Goal: Information Seeking & Learning: Learn about a topic

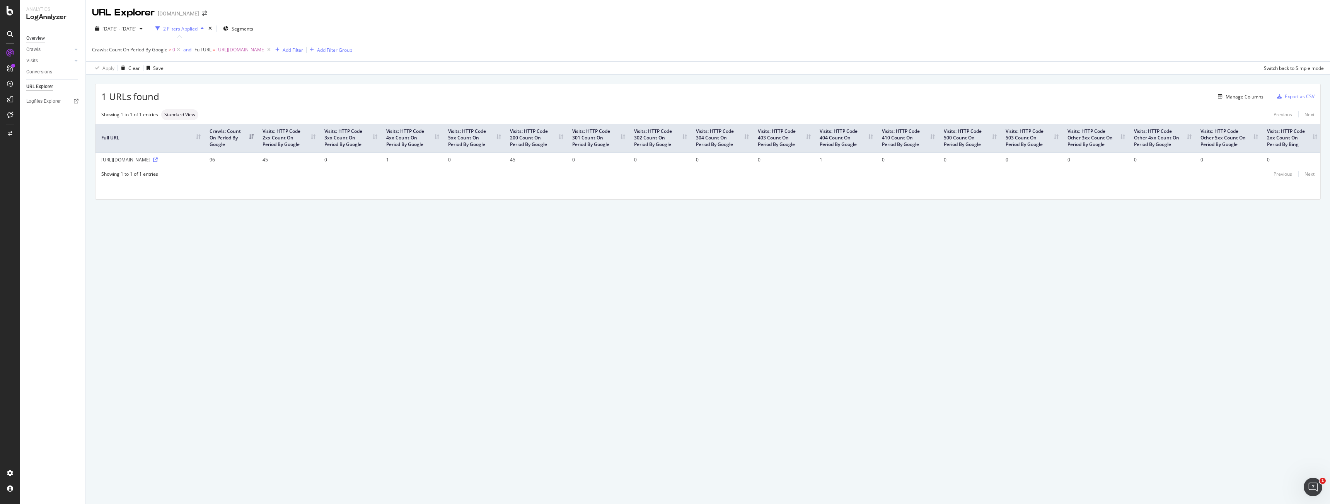
click at [36, 34] on div "Overview" at bounding box center [35, 38] width 19 height 8
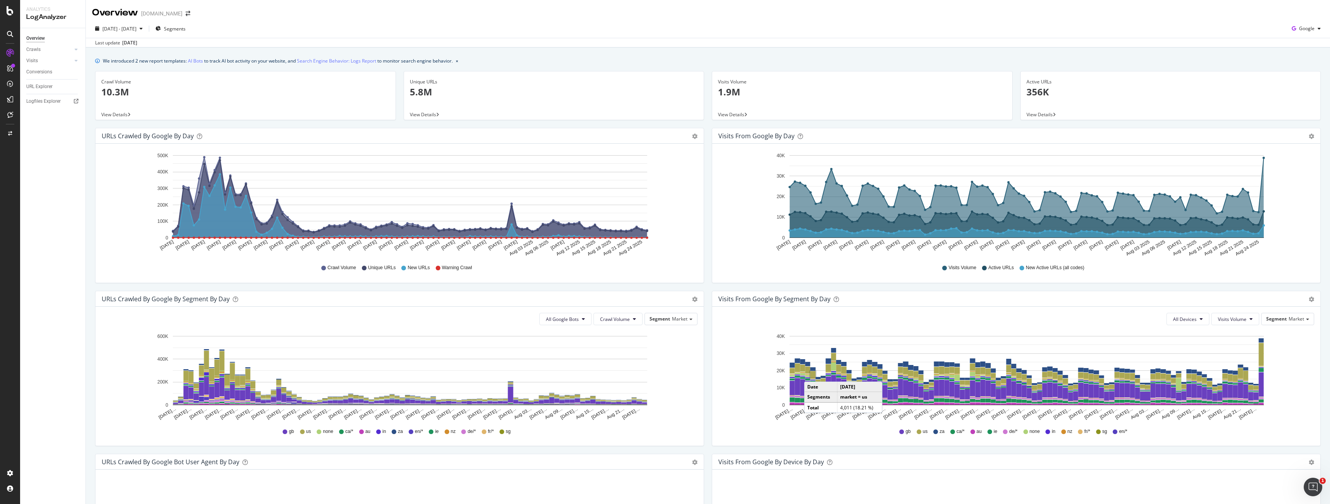
click at [128, 36] on div "[DATE] - [DATE] Segments Google" at bounding box center [708, 29] width 1244 height 15
click at [130, 32] on span "[DATE] - [DATE]" at bounding box center [119, 29] width 34 height 7
click at [158, 115] on input "[DATE]" at bounding box center [151, 114] width 31 height 11
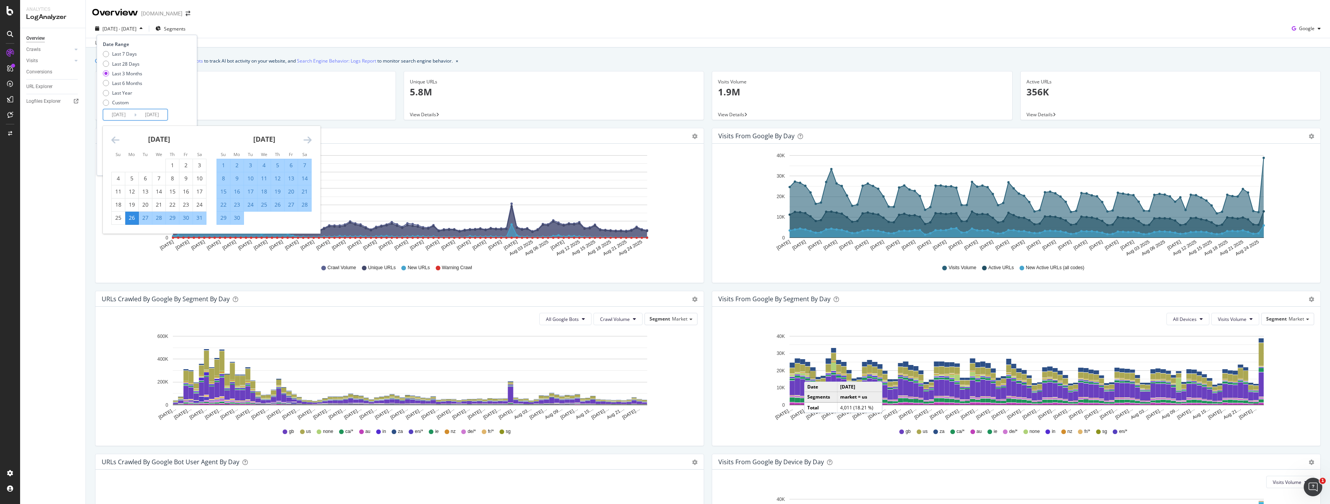
click at [310, 140] on icon "Move forward to switch to the next month." at bounding box center [307, 139] width 8 height 9
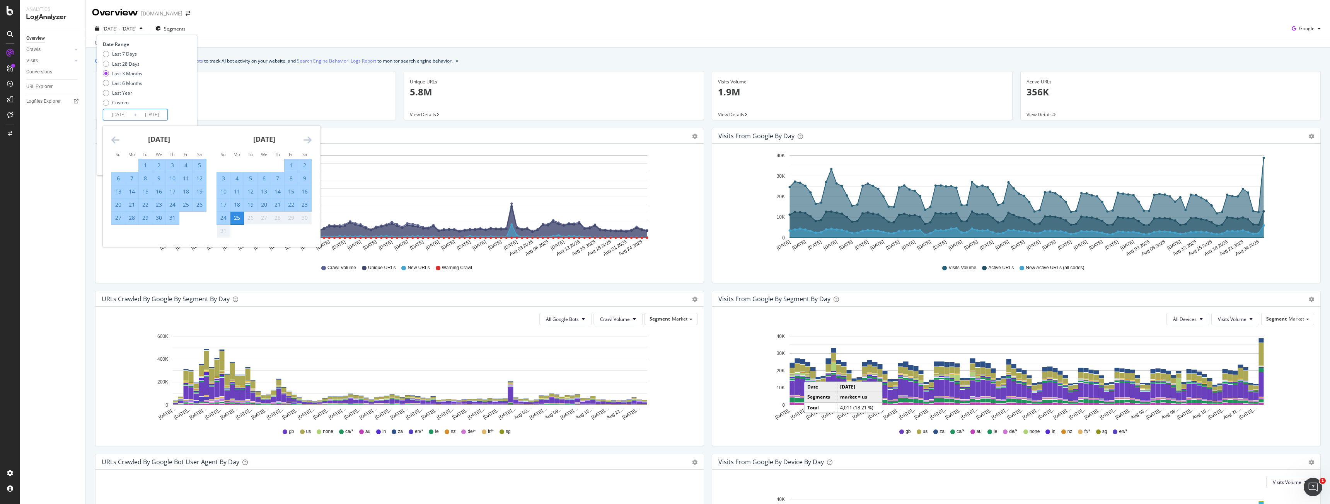
click at [250, 219] on div "26" at bounding box center [250, 218] width 13 height 8
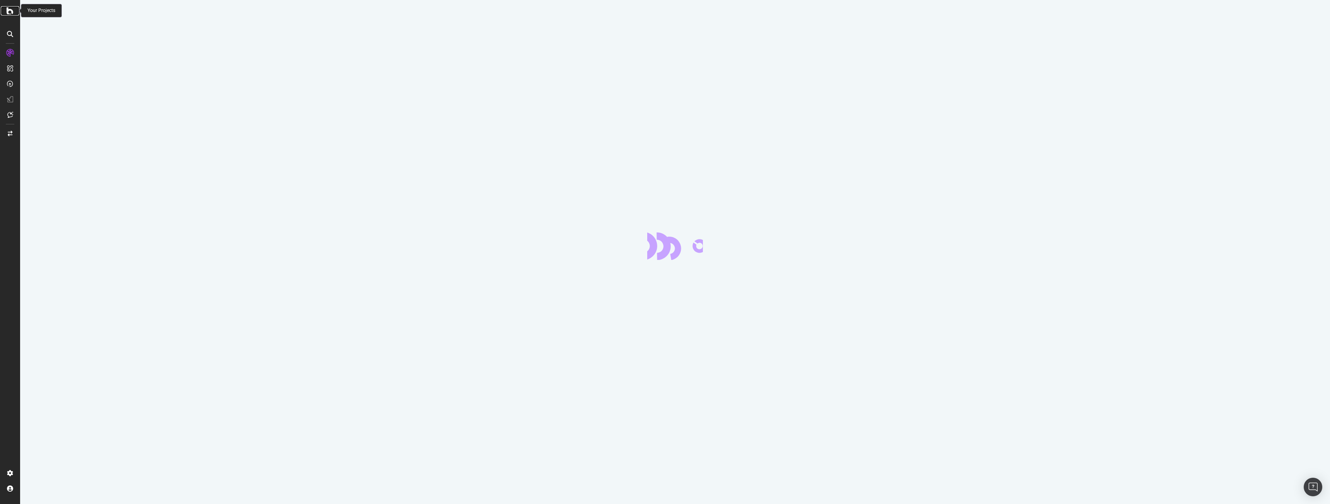
click at [10, 12] on icon at bounding box center [10, 10] width 7 height 9
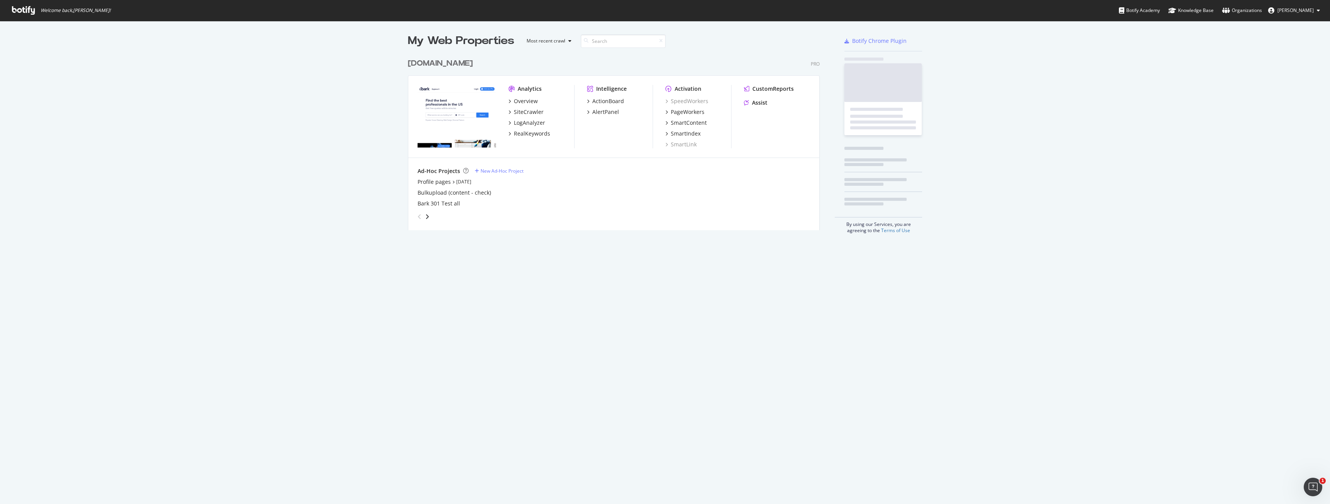
scroll to position [176, 412]
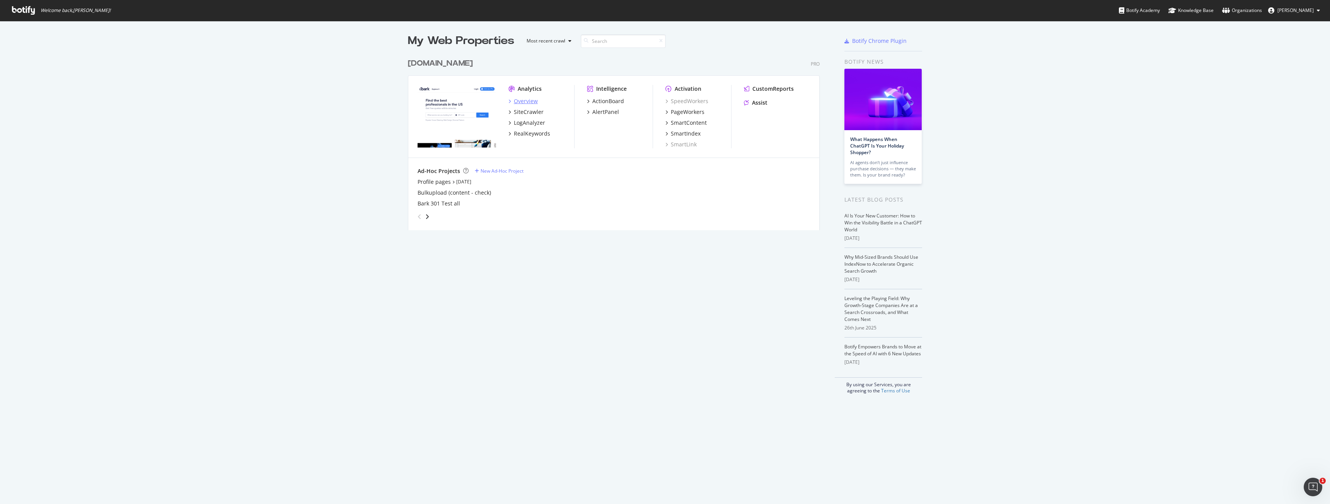
click at [527, 100] on div "Overview" at bounding box center [526, 101] width 24 height 8
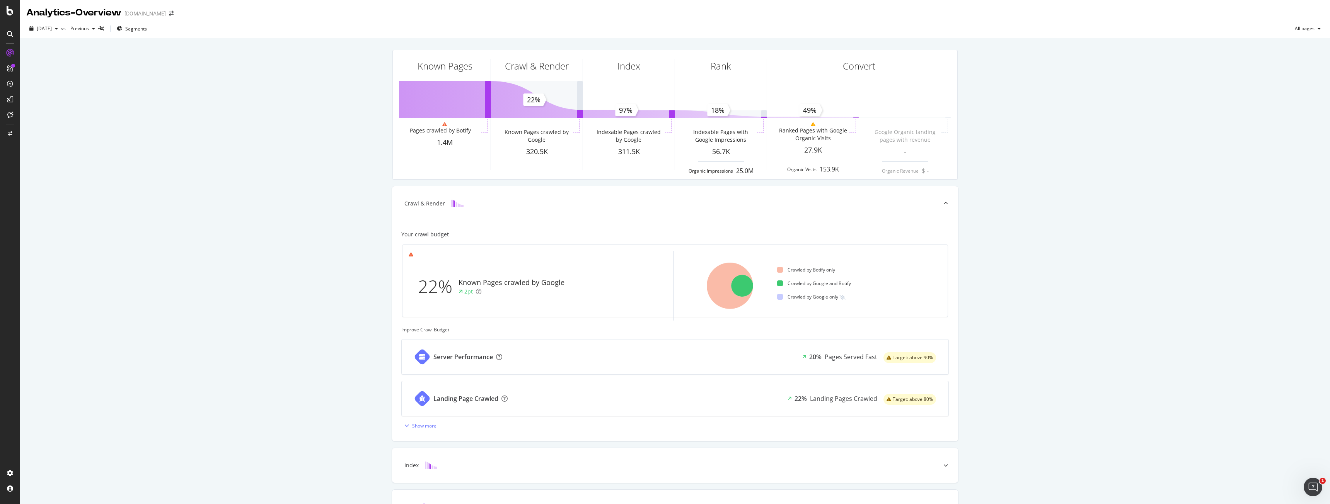
click at [1, 207] on div at bounding box center [10, 257] width 19 height 421
click at [50, 97] on div "LogAnalyzer" at bounding box center [44, 101] width 30 height 8
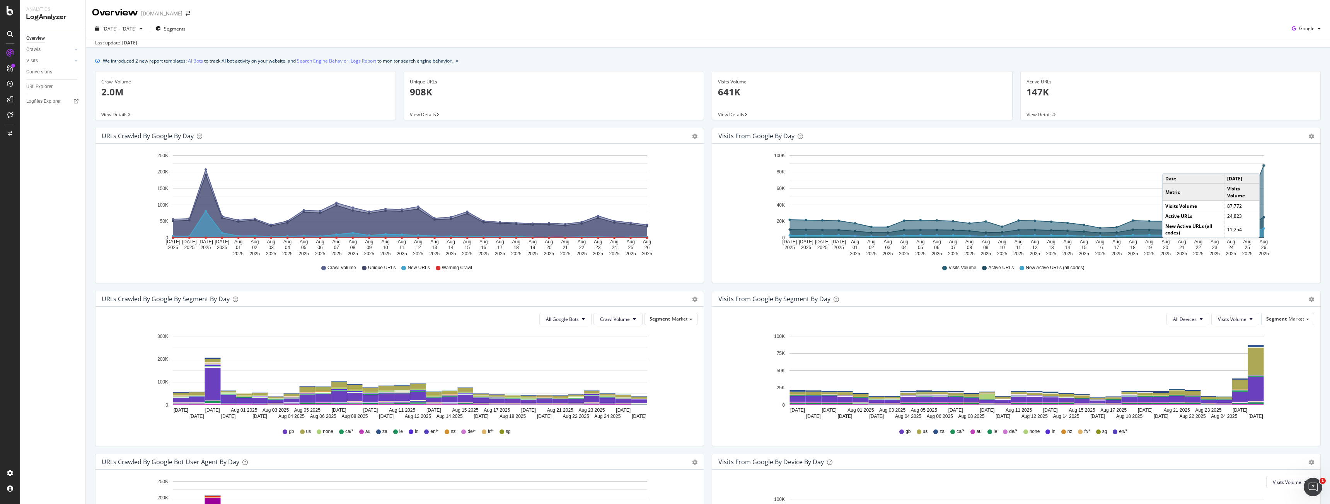
click at [1262, 166] on circle "A chart." at bounding box center [1263, 166] width 2 height 2
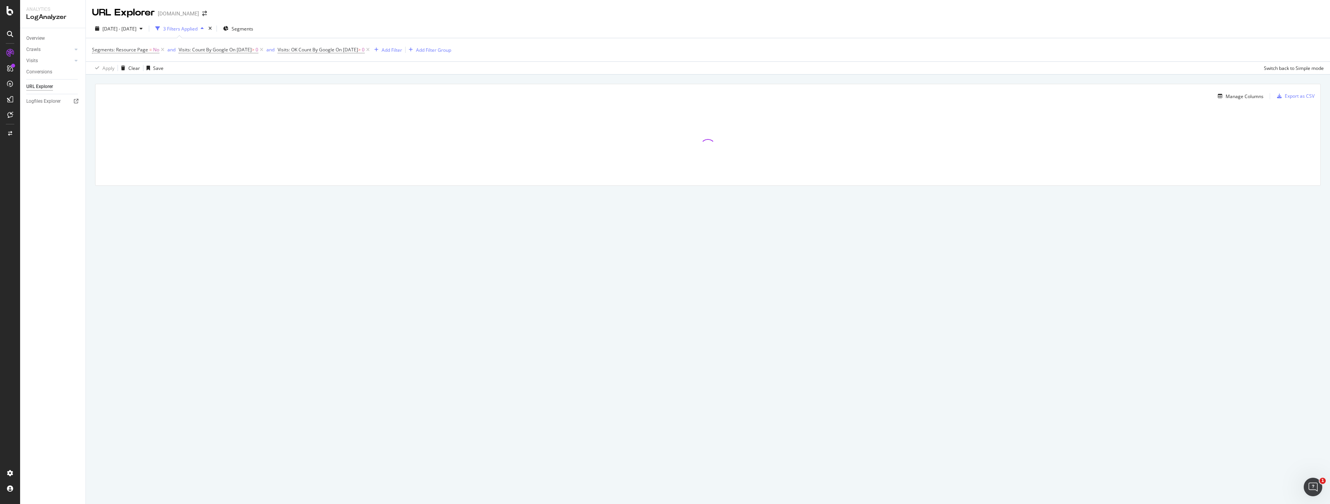
drag, startPoint x: 793, startPoint y: 155, endPoint x: 806, endPoint y: 78, distance: 77.7
click at [806, 78] on div "Manage Columns Export as CSV Full URL Visits: OK Count By Google" at bounding box center [708, 144] width 1244 height 138
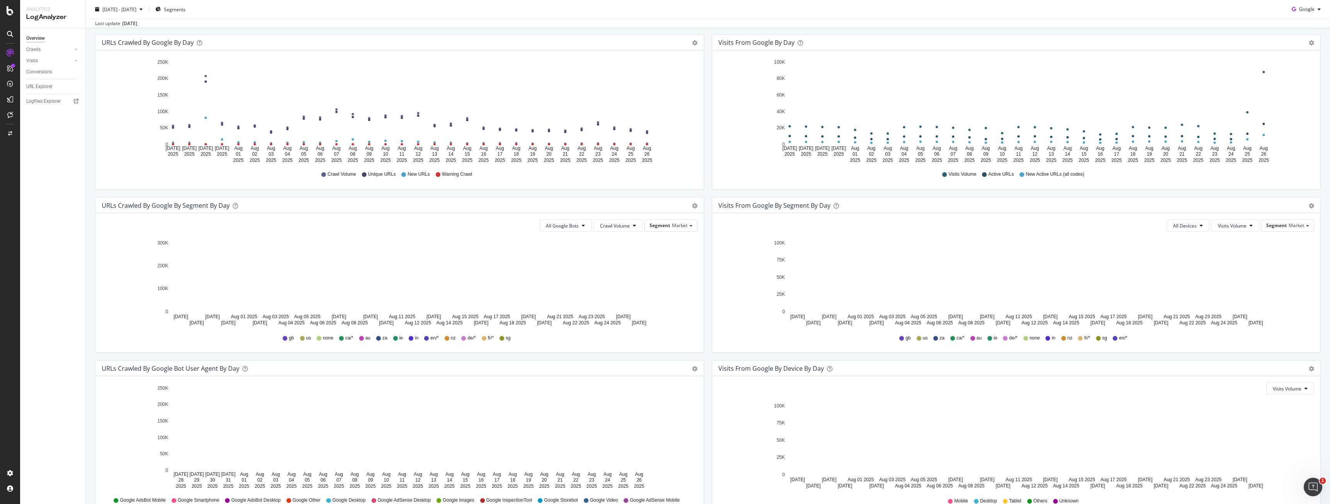
scroll to position [140, 0]
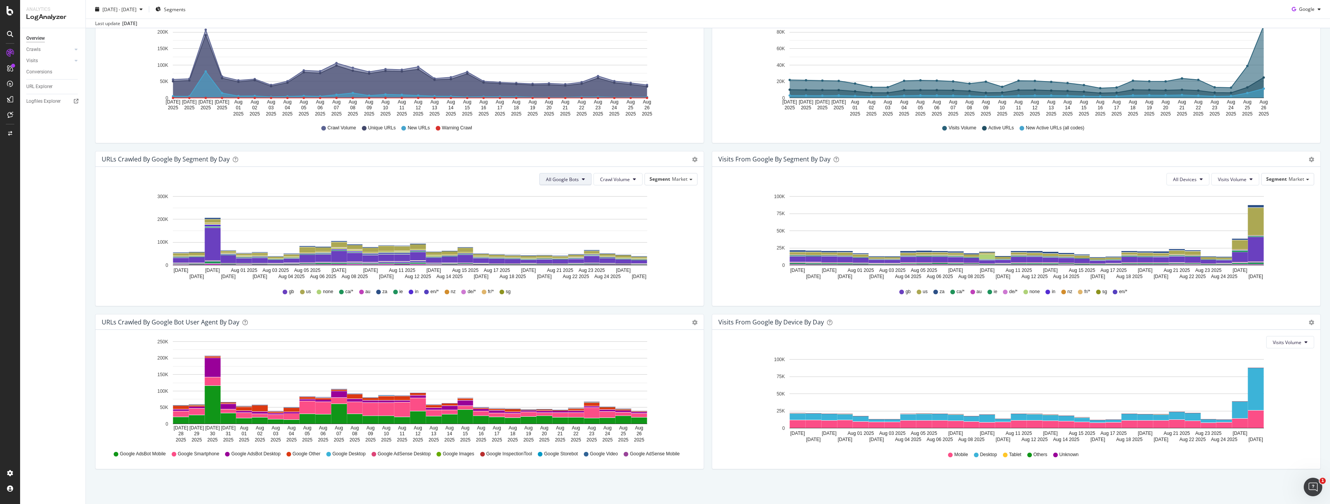
click at [566, 179] on span "All Google Bots" at bounding box center [562, 179] width 33 height 7
click at [581, 250] on span "Google Smartphone" at bounding box center [571, 252] width 54 height 7
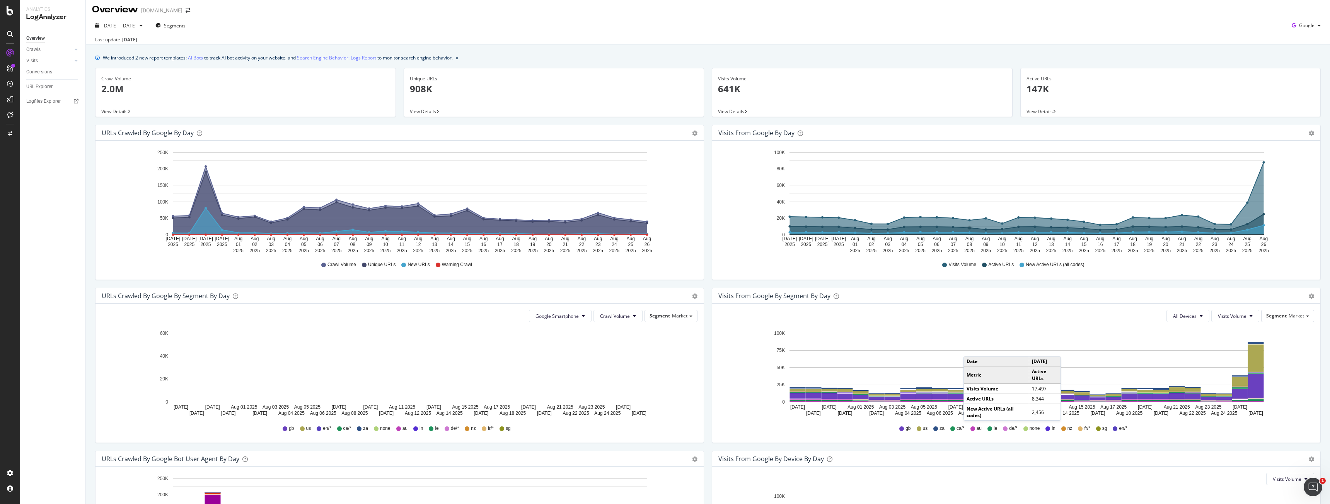
scroll to position [0, 0]
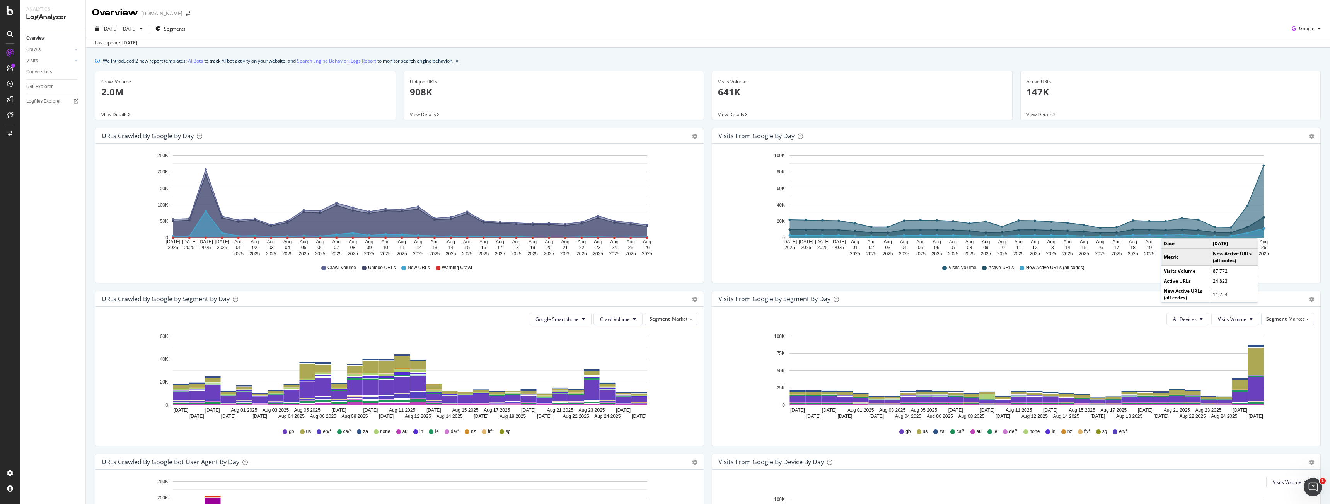
click at [1261, 231] on circle "A chart." at bounding box center [1263, 229] width 4 height 4
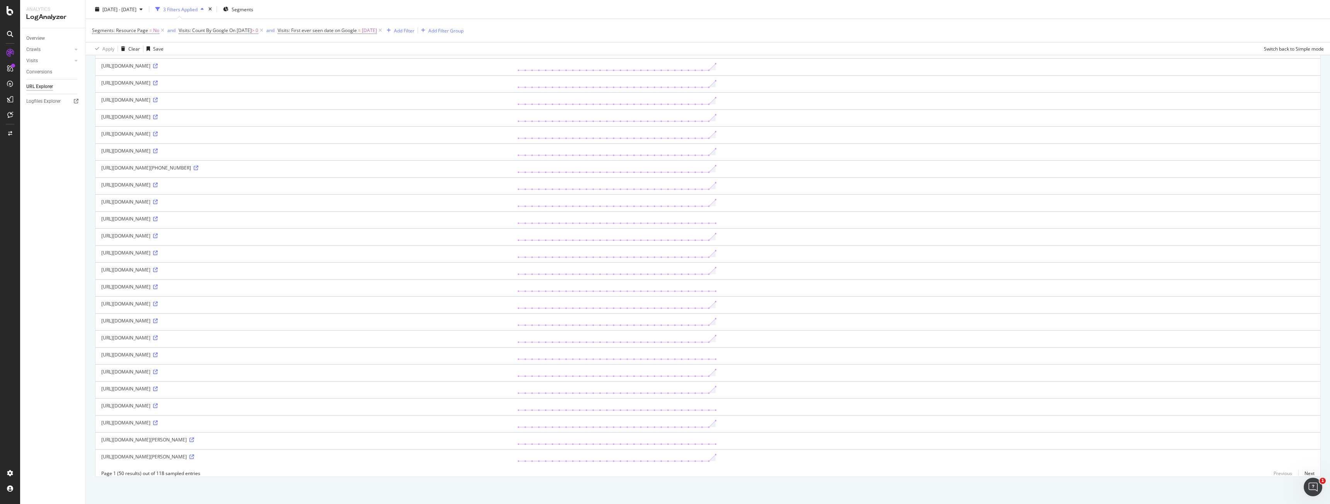
scroll to position [603, 0]
drag, startPoint x: 188, startPoint y: 353, endPoint x: 736, endPoint y: 376, distance: 548.2
click at [858, 364] on tbody "https://www.bark.com/buyers/messenger/the-united-kingdom/dudley-dy3/house-clean…" at bounding box center [707, 41] width 1225 height 850
click at [421, 381] on td "https://www.bark.com/en/gb/wedding-cakes/fermanagh-and-omagh/" at bounding box center [303, 389] width 416 height 17
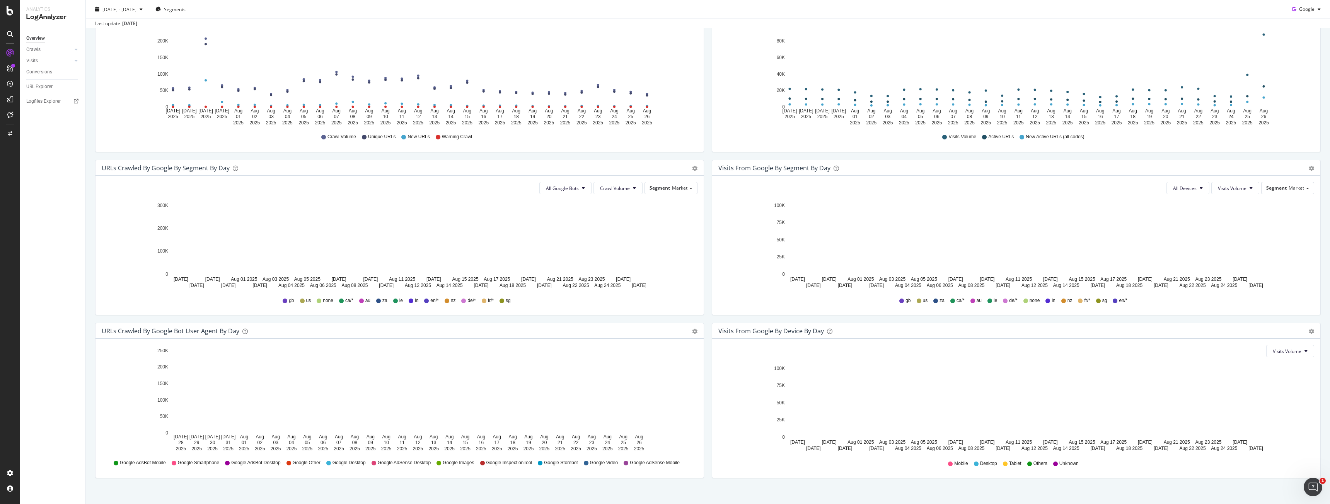
scroll to position [101, 0]
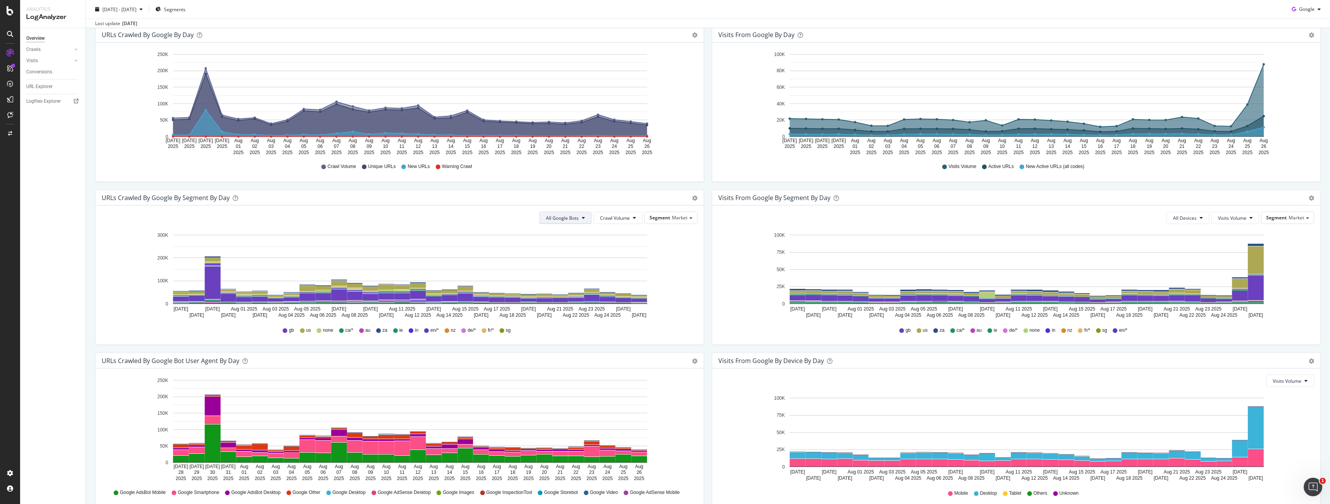
click at [562, 216] on span "All Google Bots" at bounding box center [562, 218] width 33 height 7
click at [577, 290] on span "Google Smartphone" at bounding box center [571, 290] width 54 height 7
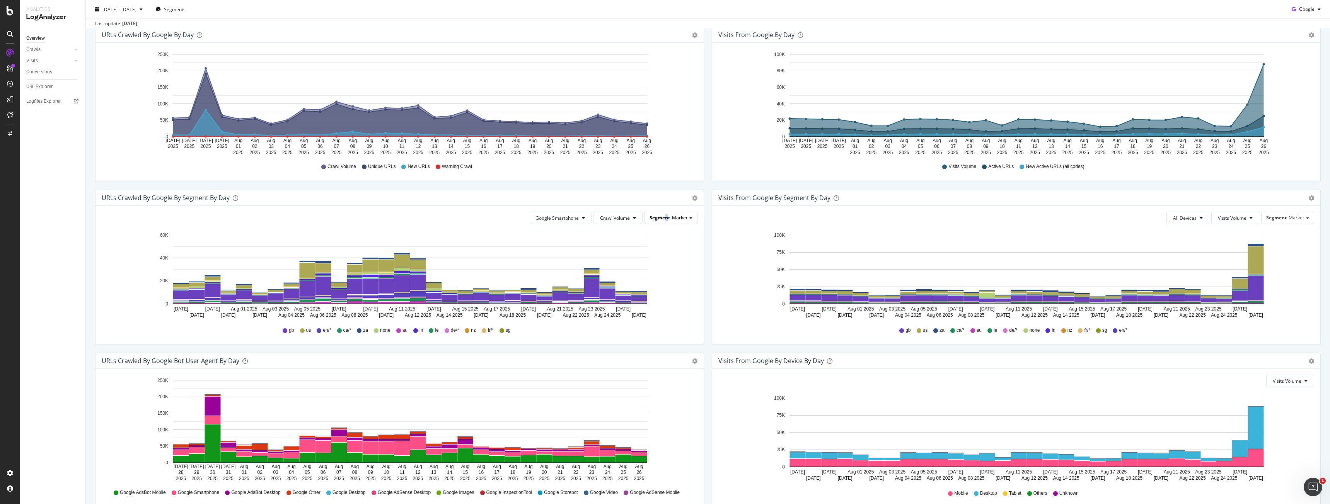
click at [664, 216] on span "Segment" at bounding box center [659, 218] width 20 height 7
click at [651, 242] on div "Pagetype" at bounding box center [651, 240] width 86 height 10
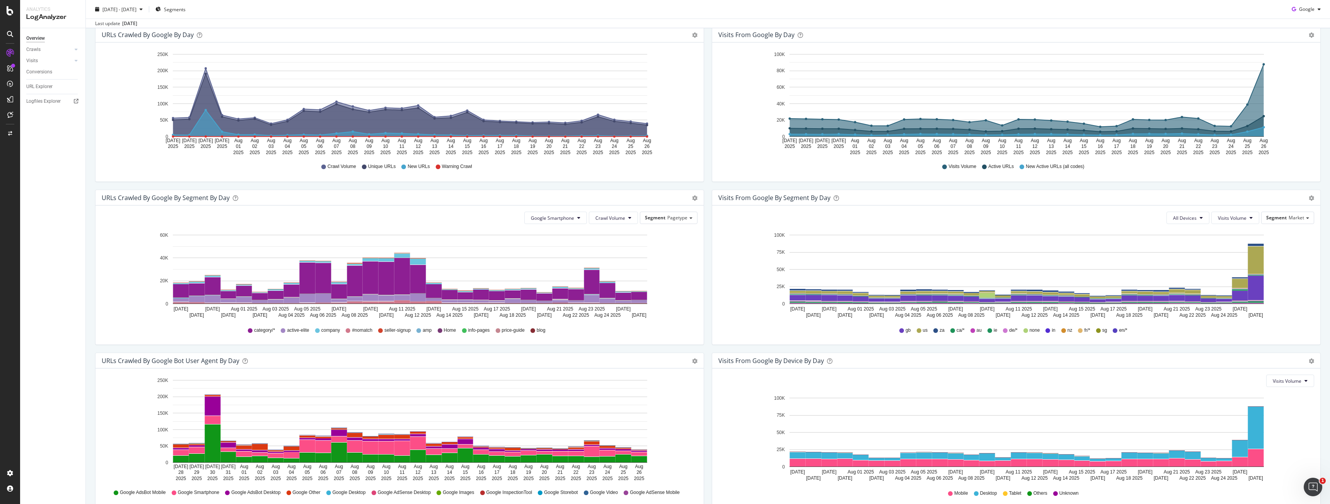
click at [614, 211] on div "Google Smartphone Crawl Volume Segment Pagetype Hold CTRL while clicking to fil…" at bounding box center [399, 275] width 608 height 139
click at [612, 216] on span "Crawl Volume" at bounding box center [610, 218] width 30 height 7
click at [612, 259] on span "New URLs" at bounding box center [608, 262] width 31 height 7
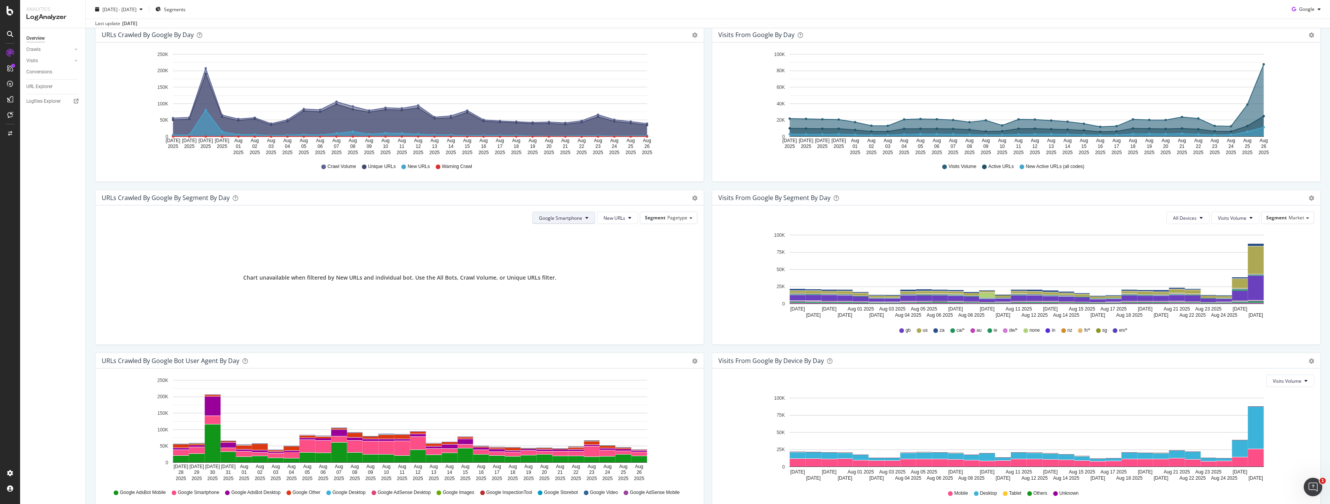
click at [589, 220] on button "Google Smartphone" at bounding box center [563, 218] width 63 height 12
click at [578, 237] on span "All Google Bots" at bounding box center [563, 233] width 54 height 7
click at [590, 261] on div at bounding box center [400, 269] width 596 height 114
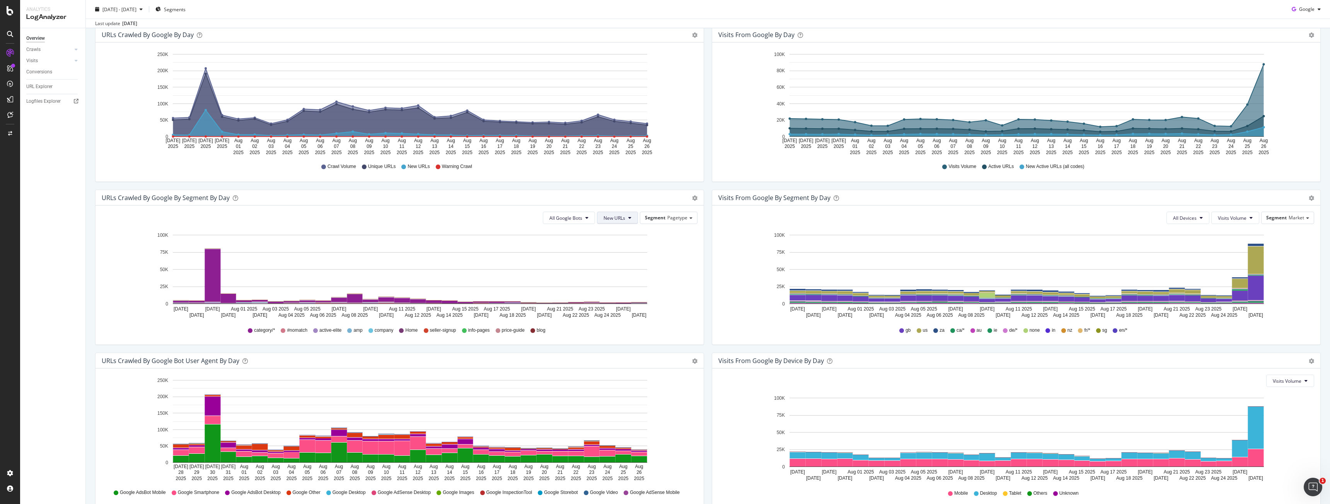
click at [611, 219] on span "New URLs" at bounding box center [614, 218] width 22 height 7
click at [621, 248] on span "Unique URLs" at bounding box center [616, 247] width 30 height 7
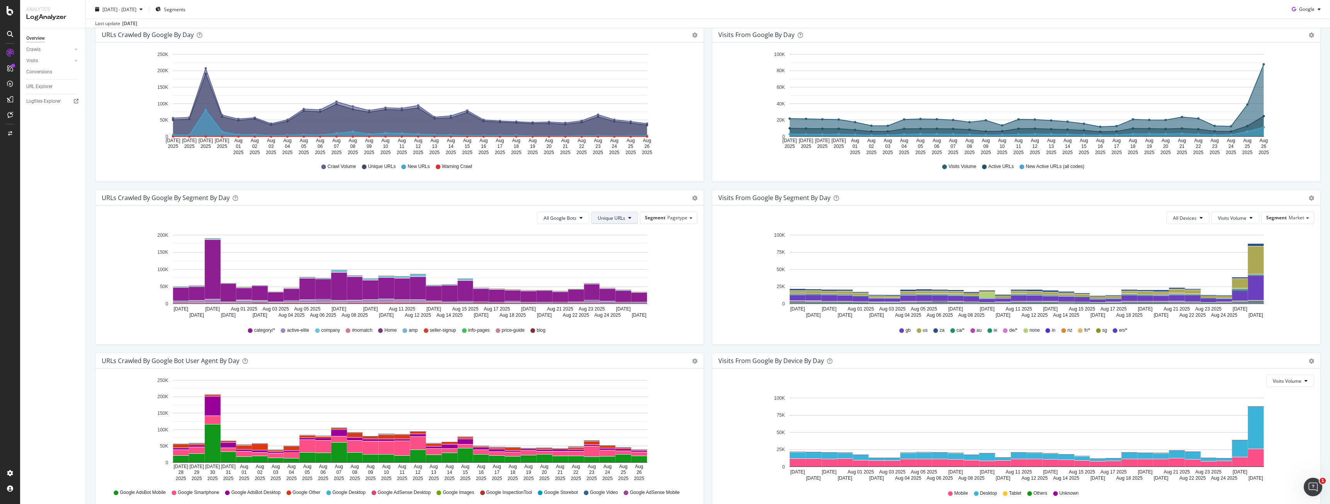
click at [613, 217] on span "Unique URLs" at bounding box center [611, 218] width 27 height 7
click at [613, 230] on span "Crawl Volume" at bounding box center [610, 233] width 30 height 7
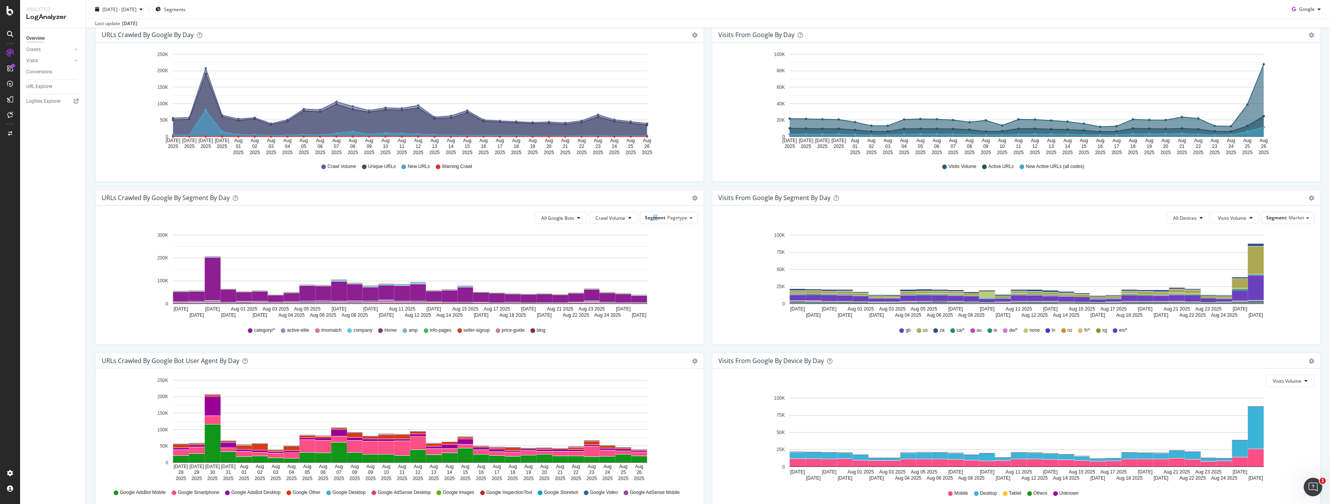
click at [654, 208] on div "All Google Bots Crawl Volume Segment Pagetype Hold CTRL while clicking to filte…" at bounding box center [399, 275] width 608 height 139
click at [655, 215] on span "Segment" at bounding box center [655, 218] width 20 height 7
click at [629, 248] on div "Gb_services" at bounding box center [651, 250] width 86 height 10
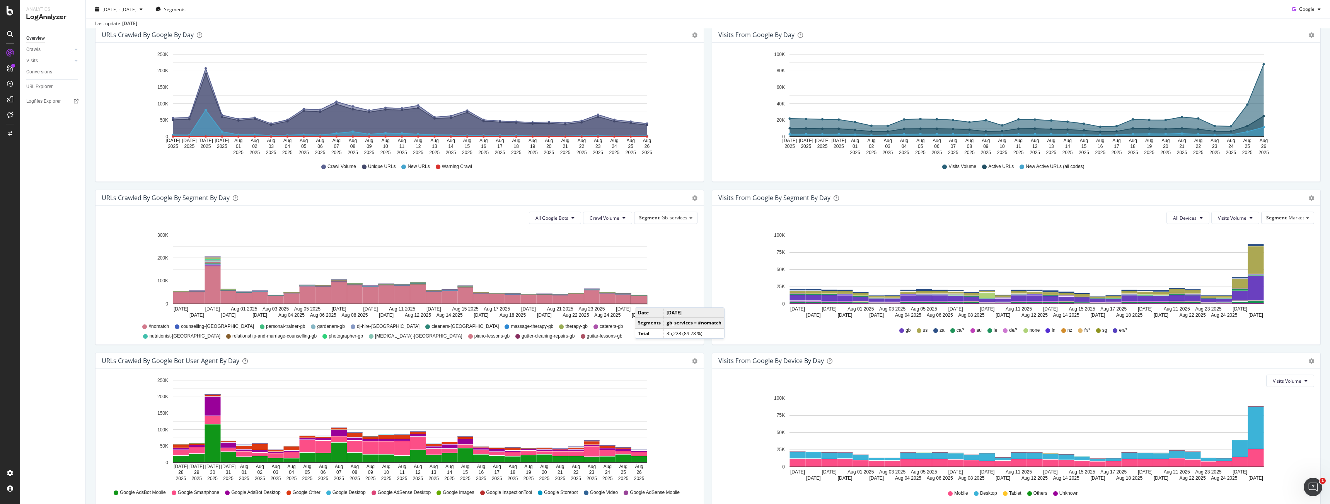
click at [642, 300] on rect "A chart." at bounding box center [639, 300] width 16 height 8
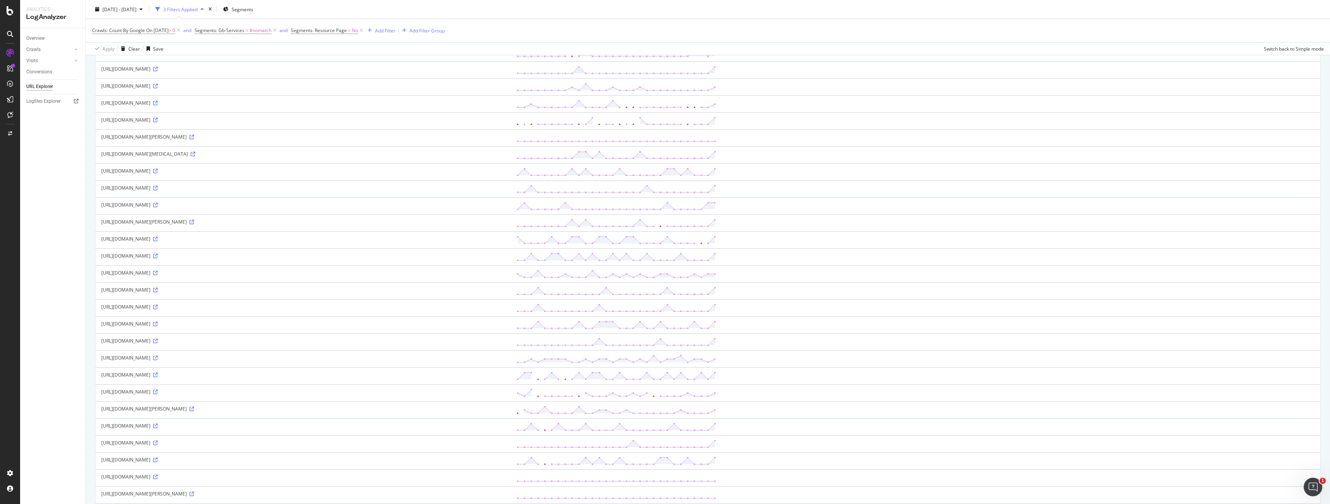
scroll to position [529, 0]
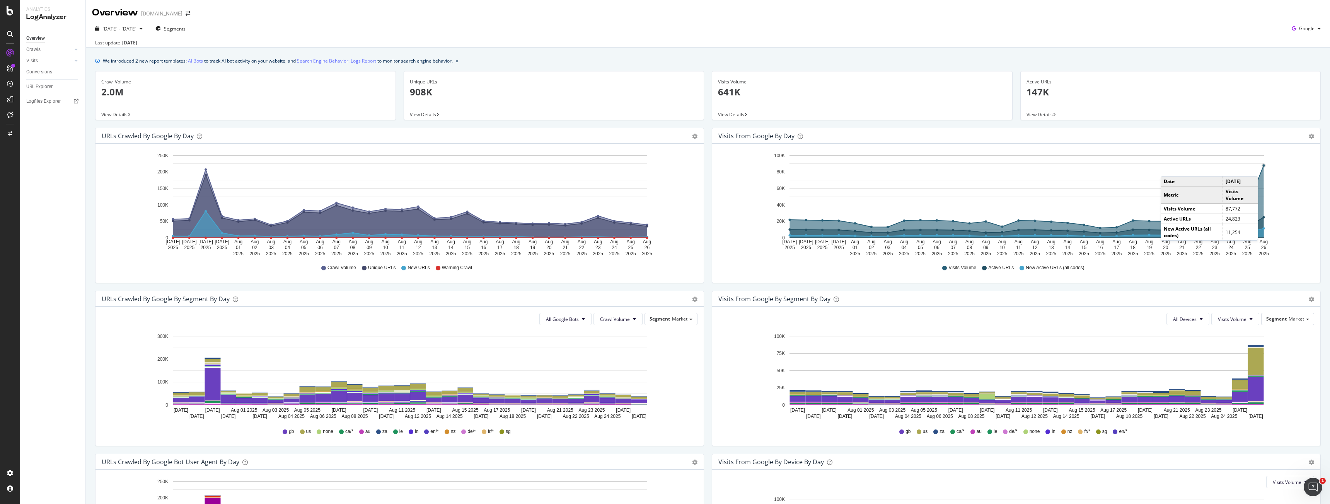
click at [1260, 169] on icon "A chart." at bounding box center [1027, 197] width 474 height 63
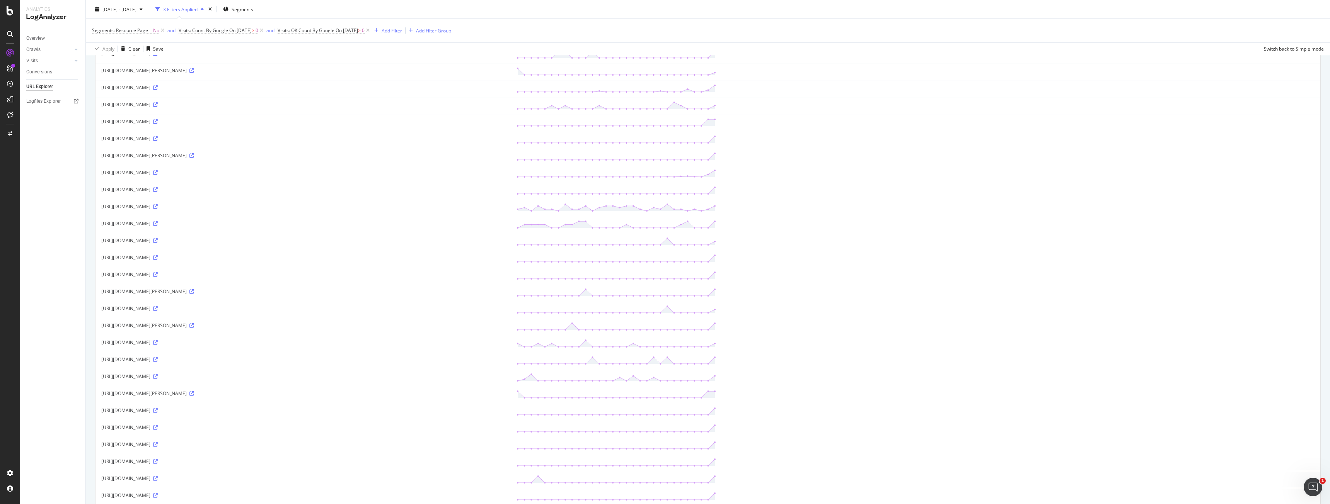
scroll to position [572, 0]
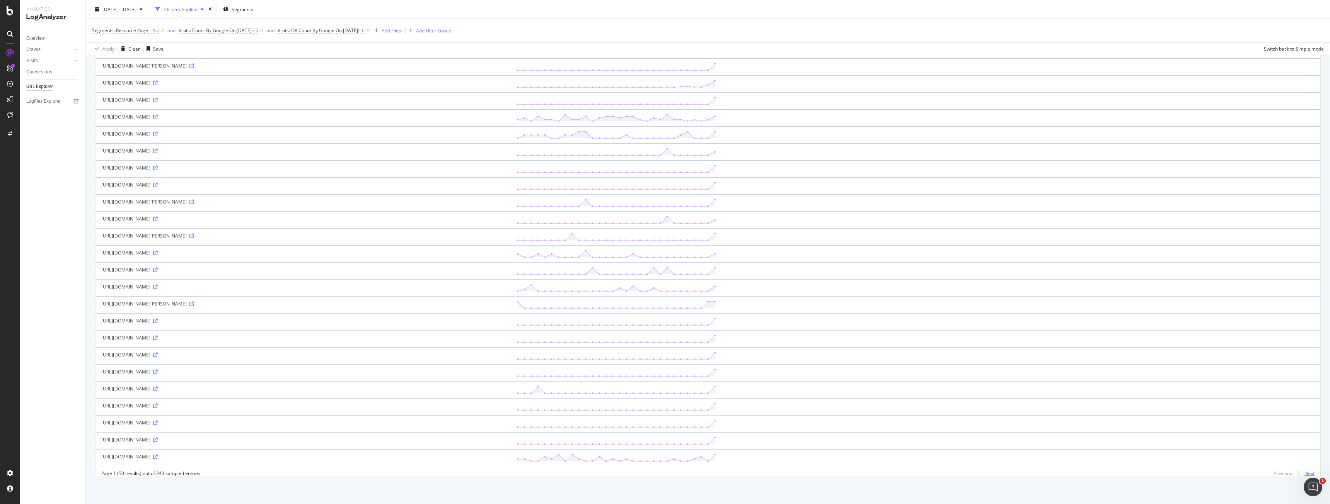
click at [1301, 476] on link "Next" at bounding box center [1306, 473] width 16 height 11
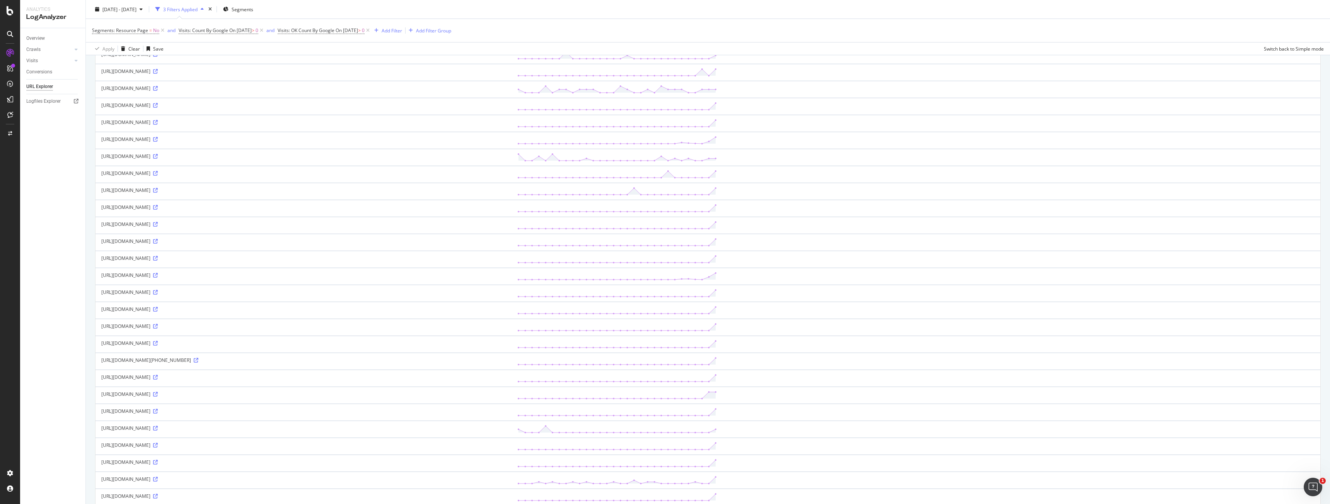
scroll to position [0, 0]
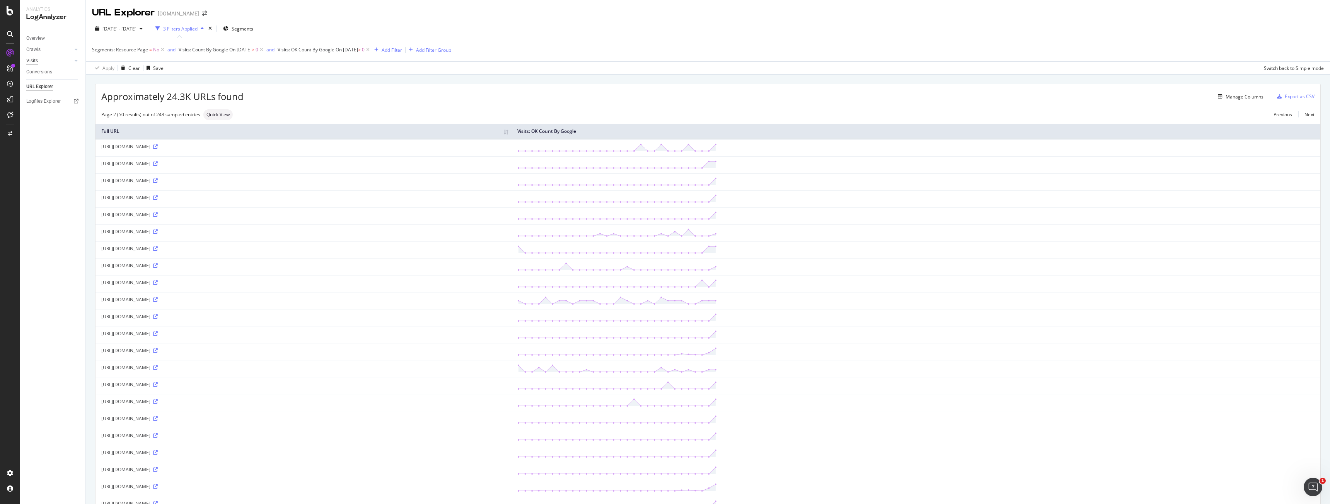
click at [28, 61] on div "Visits" at bounding box center [32, 61] width 12 height 8
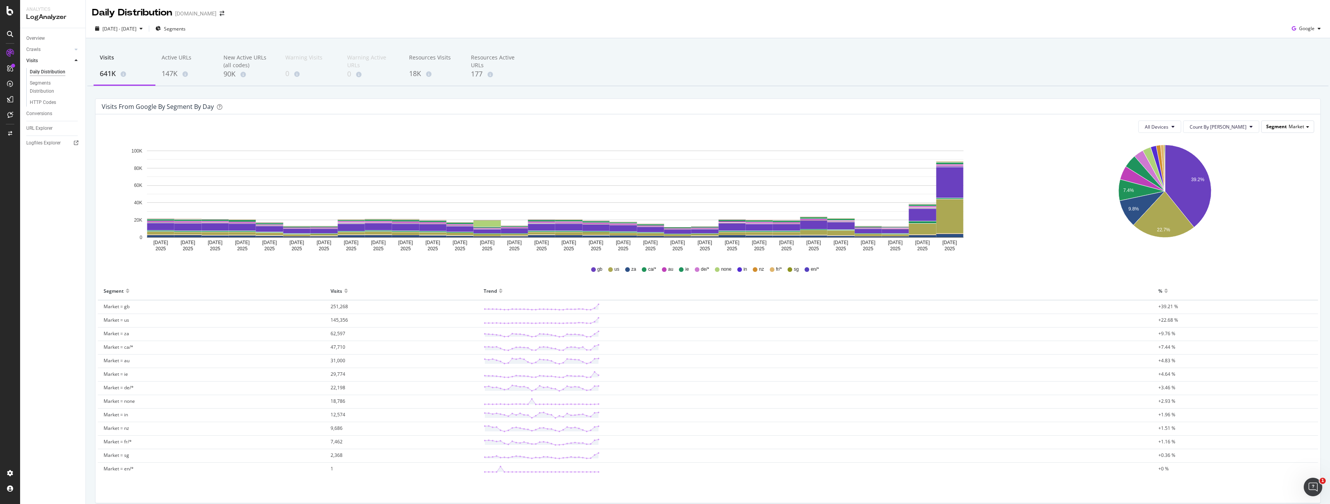
click at [1280, 130] on div "Segment Market" at bounding box center [1287, 126] width 52 height 11
click at [1168, 126] on span "All Devices" at bounding box center [1156, 127] width 24 height 7
click at [1258, 172] on icon "39.2% 7.4% 9.8% 22.7%" at bounding box center [1165, 197] width 296 height 116
click at [46, 116] on div "Conversions" at bounding box center [39, 114] width 26 height 8
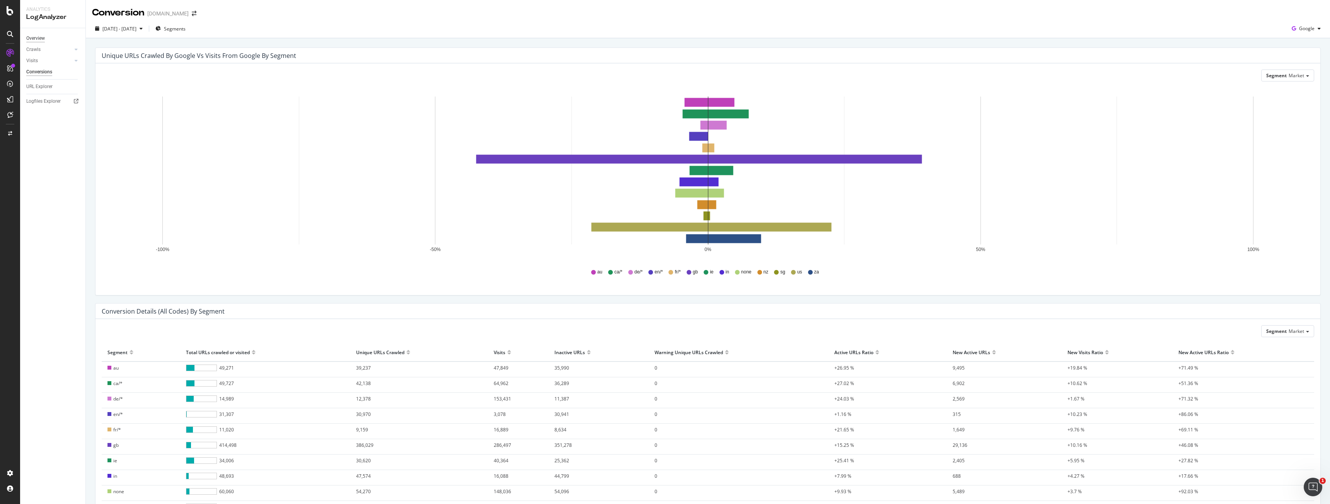
click at [42, 36] on div "Overview" at bounding box center [35, 38] width 19 height 8
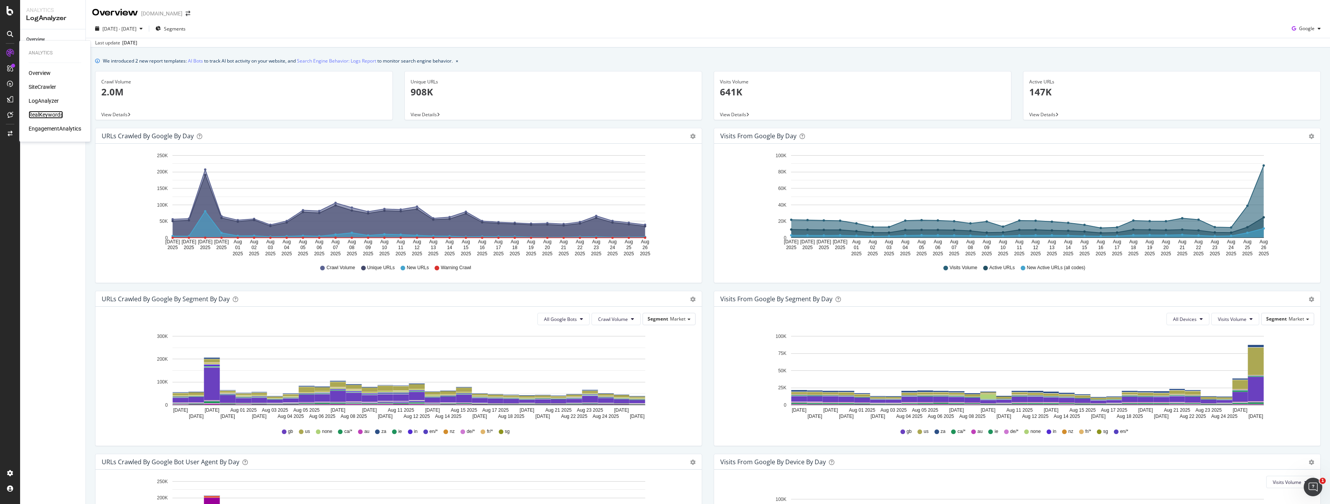
drag, startPoint x: 49, startPoint y: 111, endPoint x: 58, endPoint y: 114, distance: 9.0
click at [49, 111] on div "RealKeywords" at bounding box center [46, 115] width 34 height 8
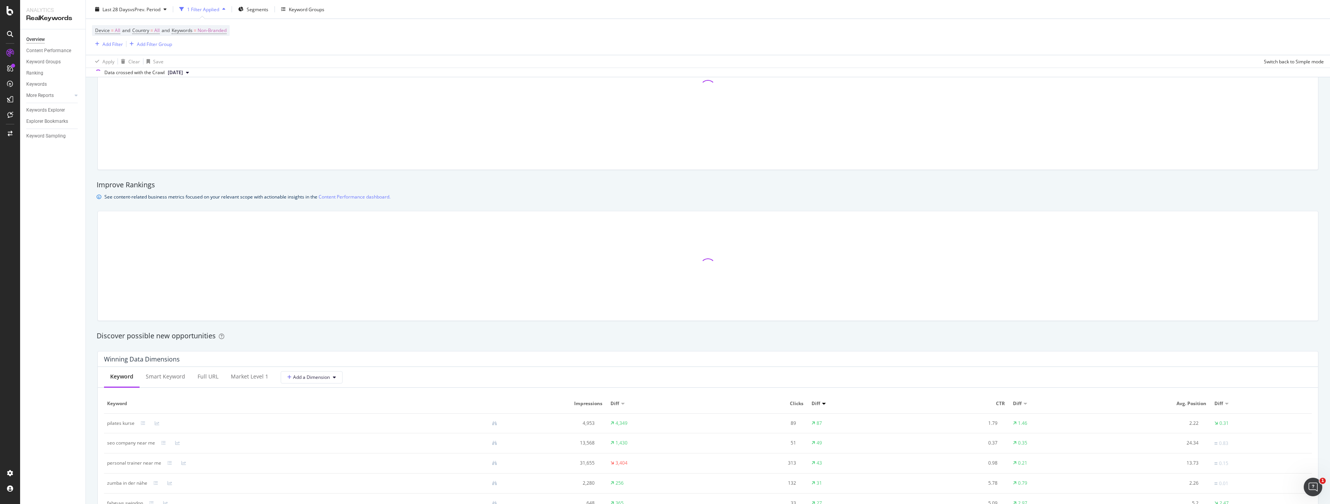
scroll to position [193, 0]
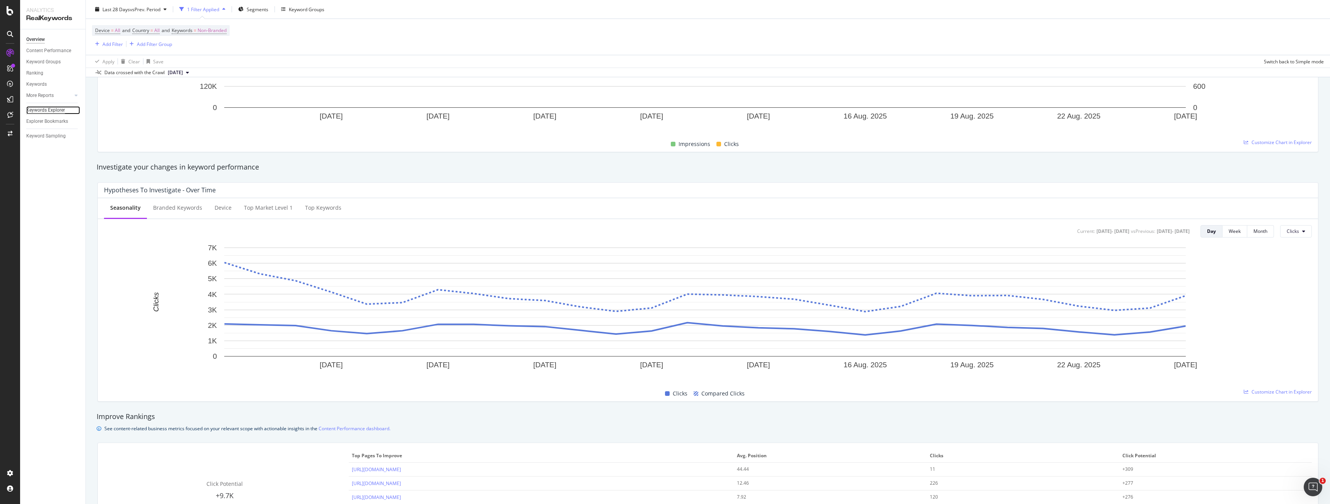
click at [49, 114] on div "Keywords Explorer" at bounding box center [45, 110] width 39 height 8
